Goal: Transaction & Acquisition: Purchase product/service

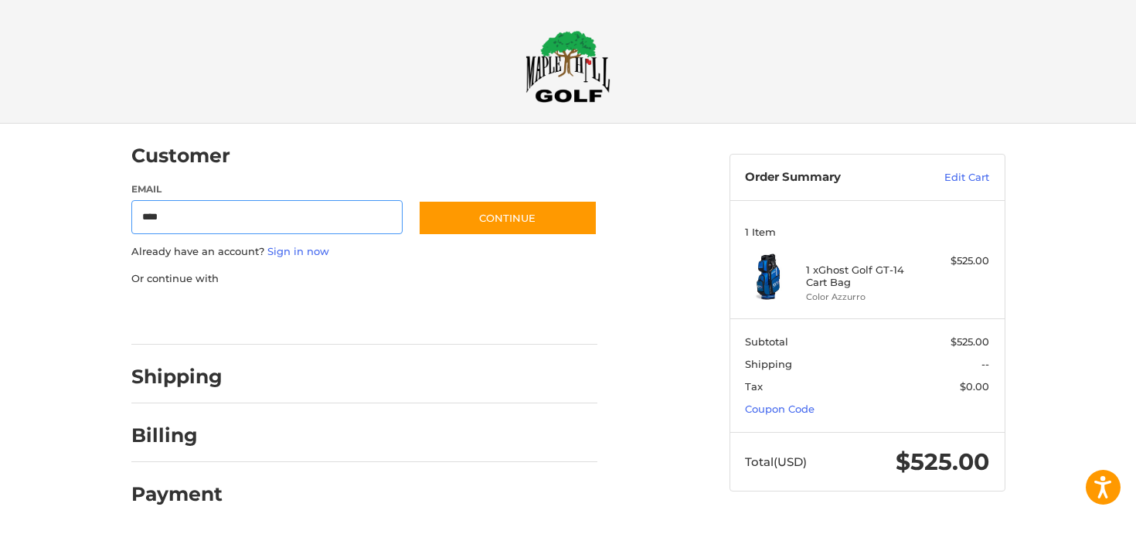
type input "**********"
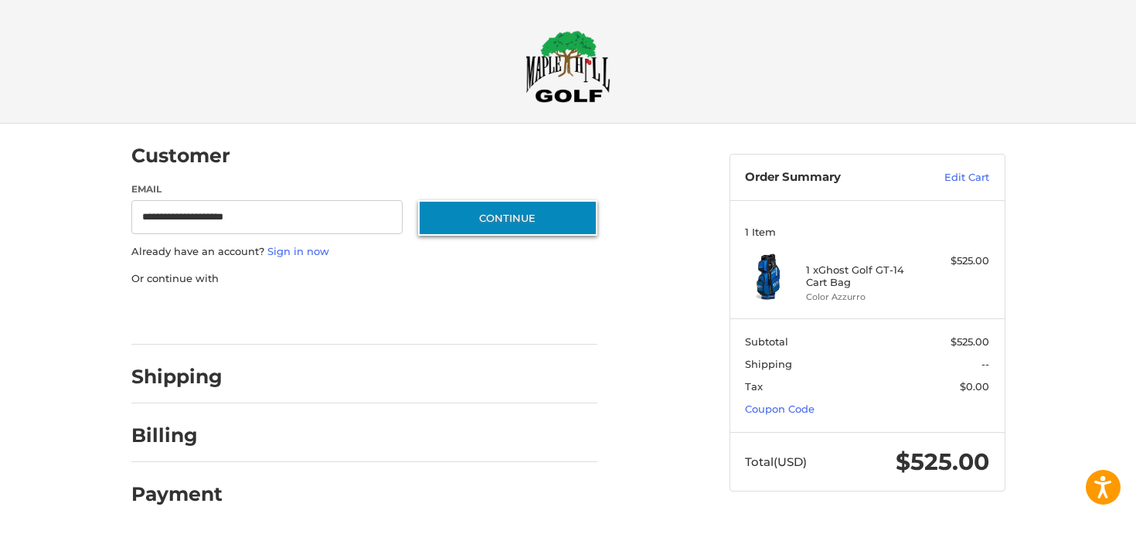
click at [461, 220] on button "Continue" at bounding box center [507, 218] width 179 height 36
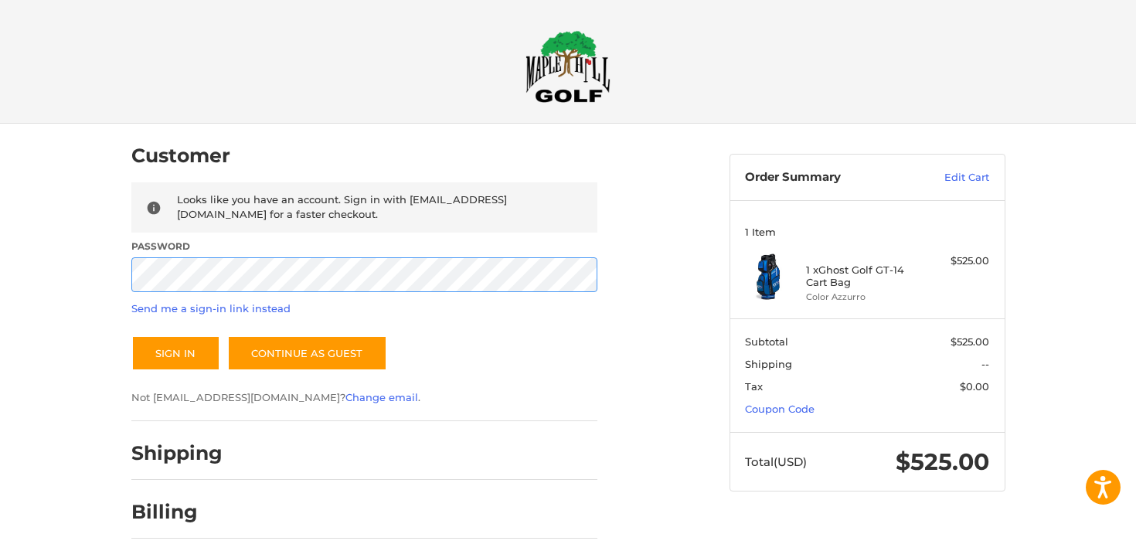
click at [131, 335] on button "Sign In" at bounding box center [175, 353] width 89 height 36
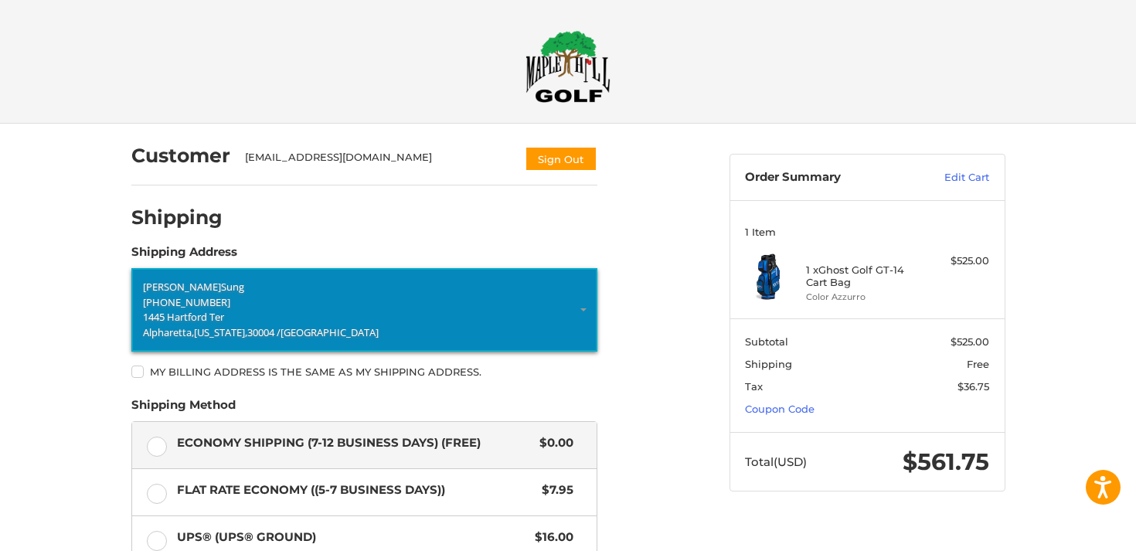
click at [549, 344] on link "[PERSON_NAME] +1 8503393321 [STREET_ADDRESS][US_STATE]" at bounding box center [364, 309] width 466 height 83
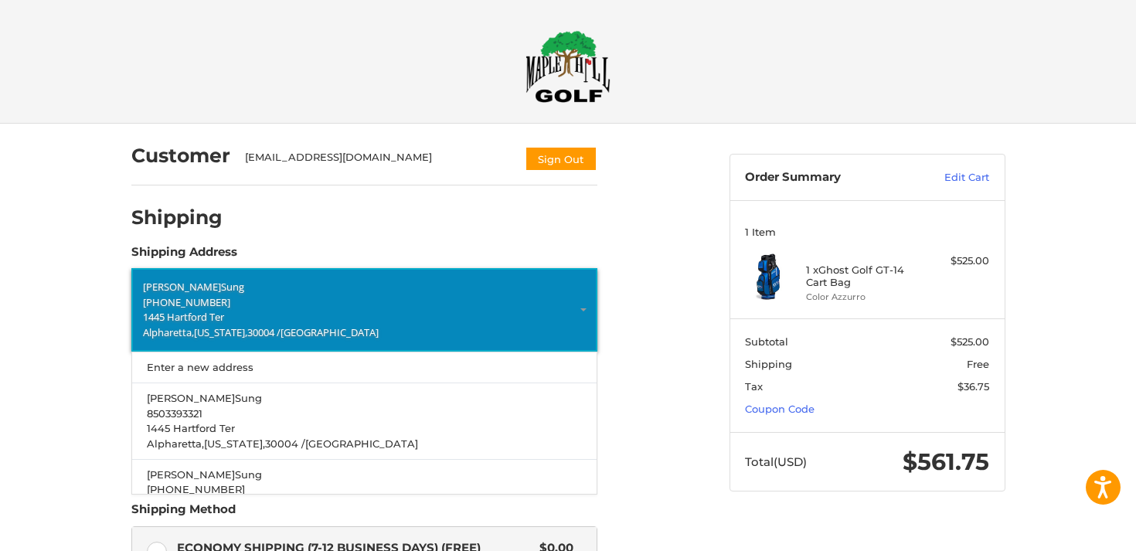
click at [563, 332] on p "[GEOGRAPHIC_DATA], [US_STATE], 30004 / [GEOGRAPHIC_DATA]" at bounding box center [364, 332] width 443 height 15
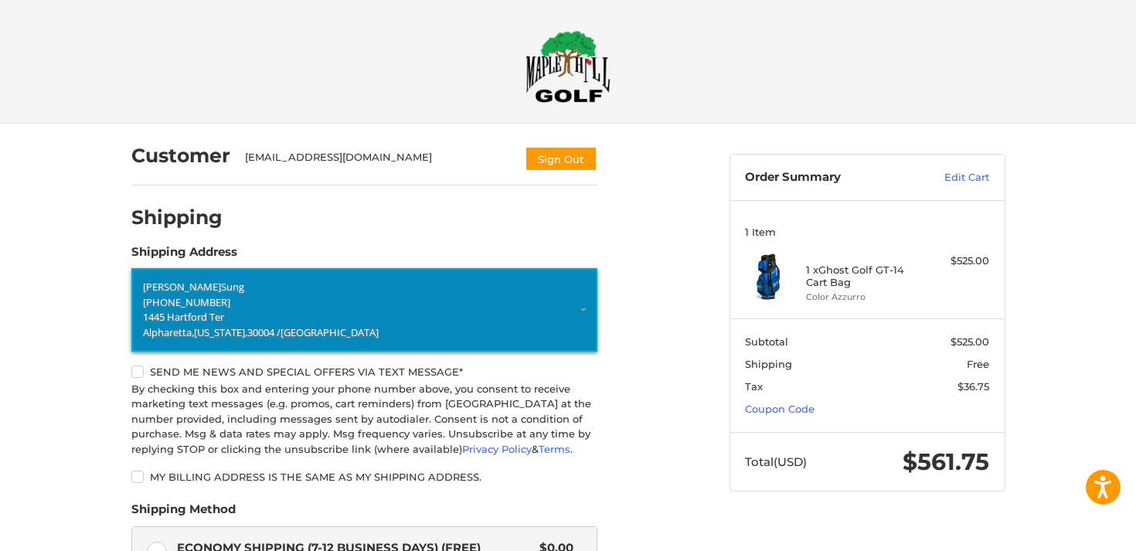
click at [365, 373] on label "Send me news and special offers via text message*" at bounding box center [364, 372] width 466 height 12
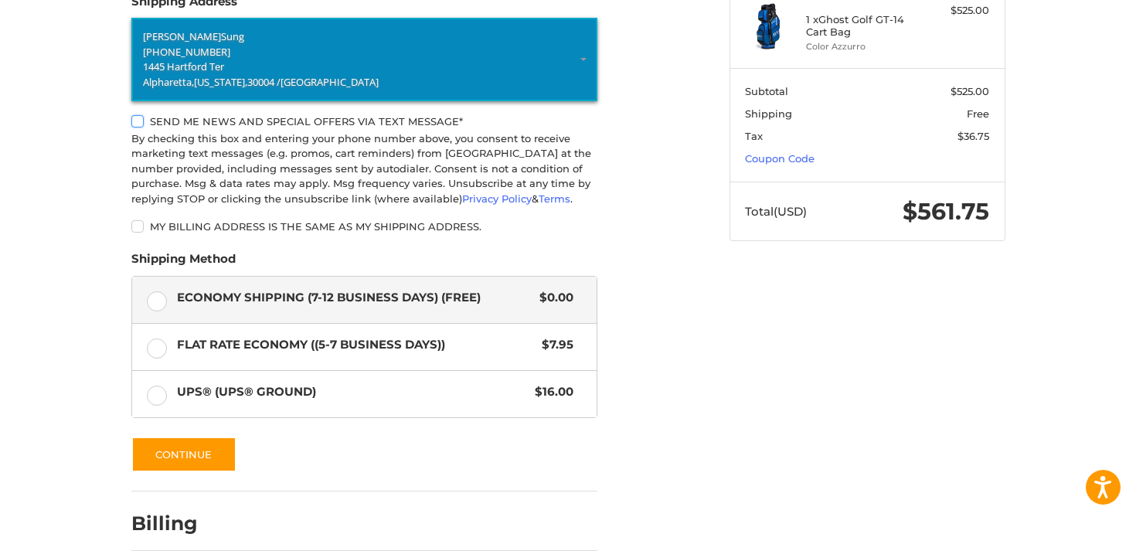
scroll to position [326, 0]
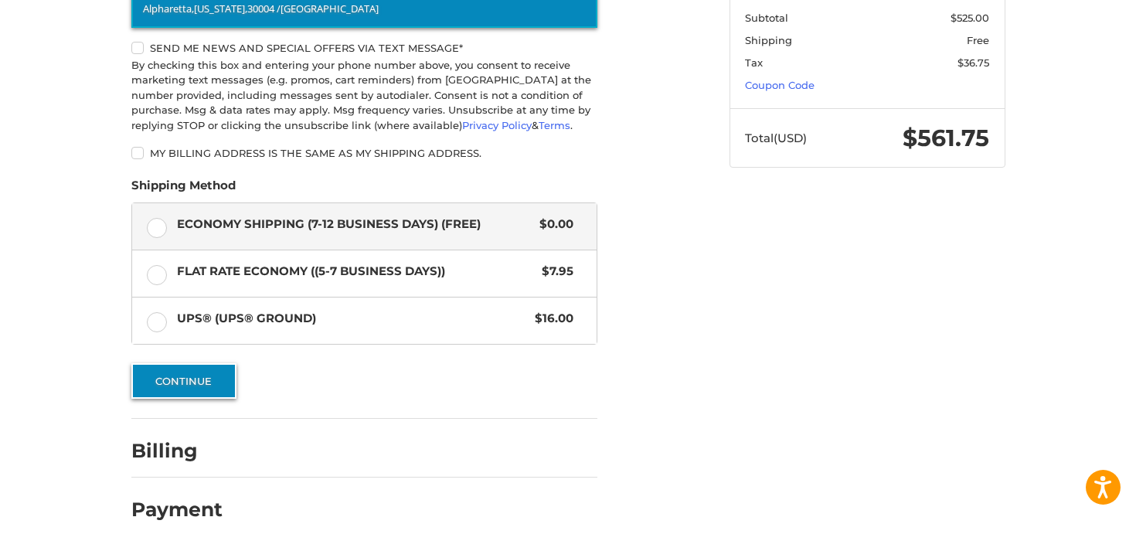
click at [181, 376] on button "Continue" at bounding box center [183, 381] width 105 height 36
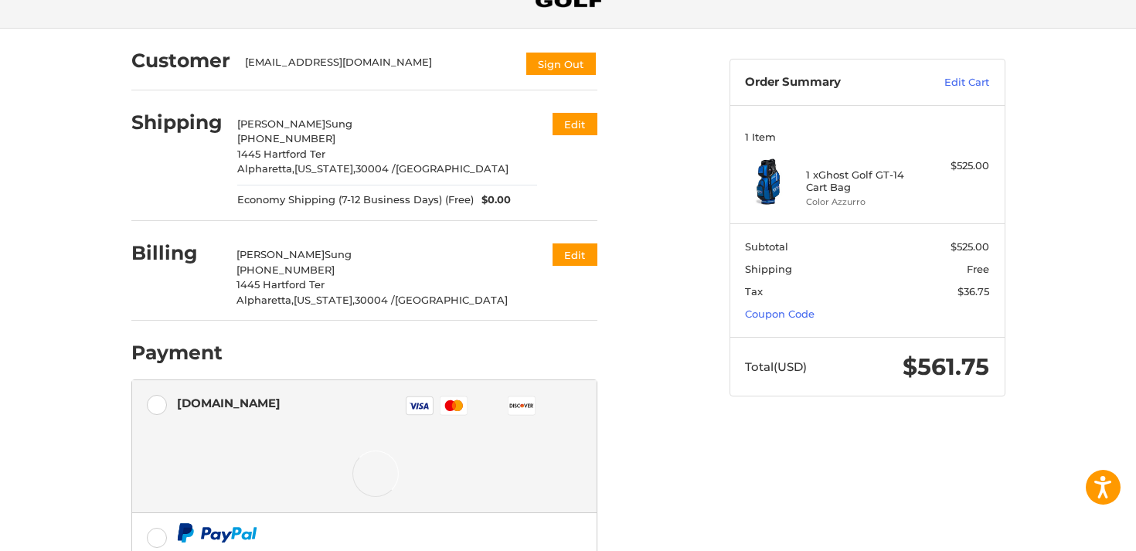
scroll to position [0, 0]
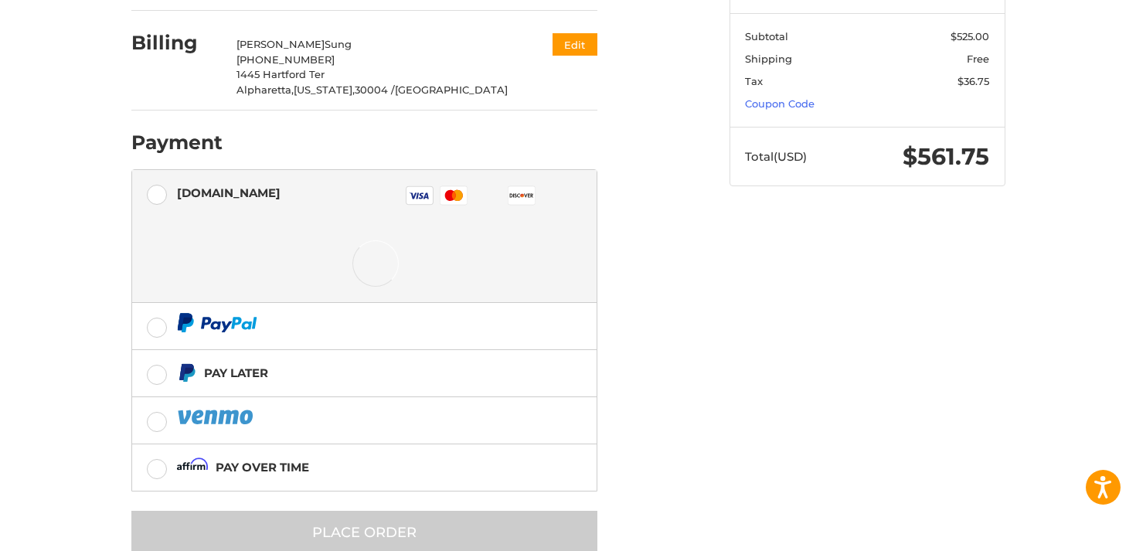
scroll to position [306, 0]
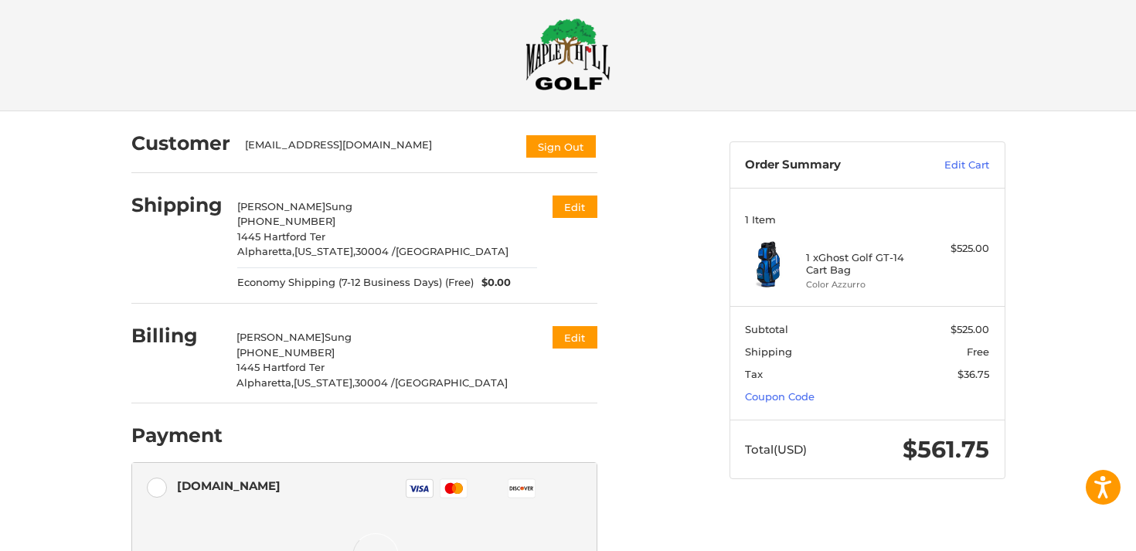
scroll to position [0, 0]
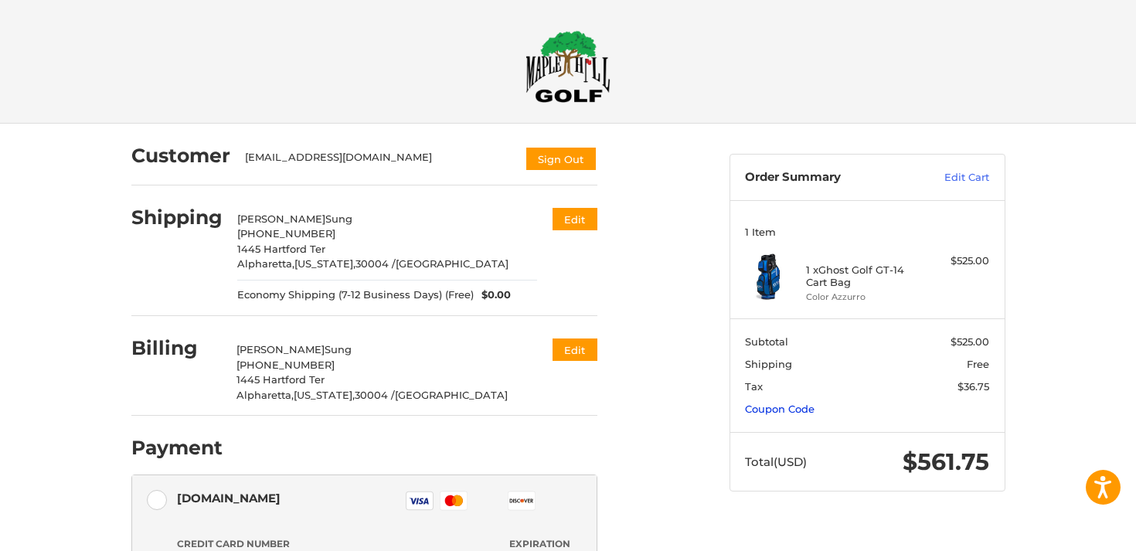
click at [772, 414] on link "Coupon Code" at bounding box center [780, 409] width 70 height 12
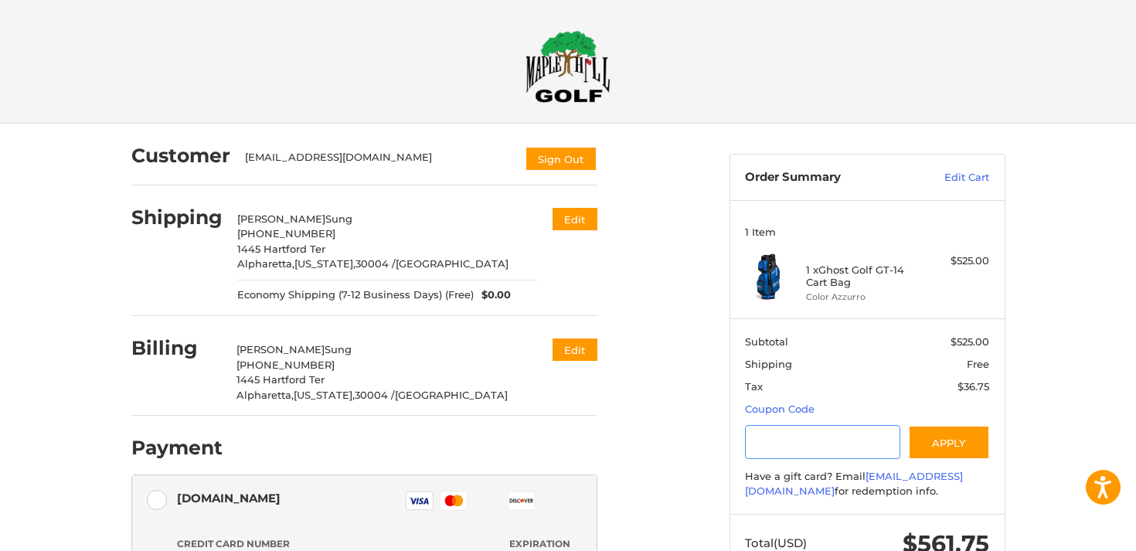
click at [794, 447] on input "Gift Certificate or Coupon Code" at bounding box center [822, 442] width 155 height 35
paste input "*********"
type input "*********"
click at [917, 439] on button "Apply" at bounding box center [949, 442] width 82 height 35
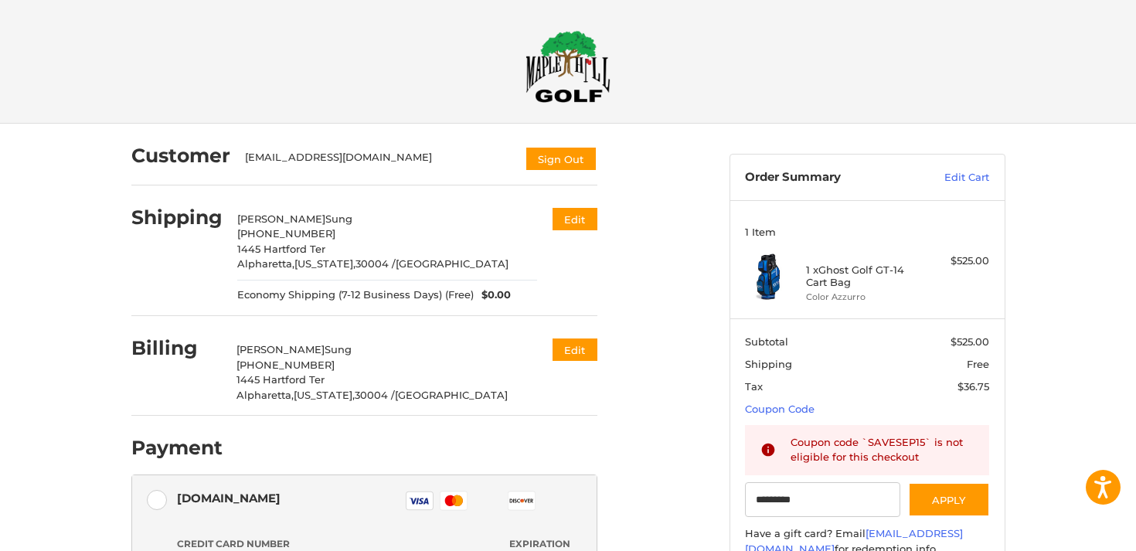
click at [555, 75] on img at bounding box center [568, 66] width 85 height 73
